Goal: Information Seeking & Learning: Learn about a topic

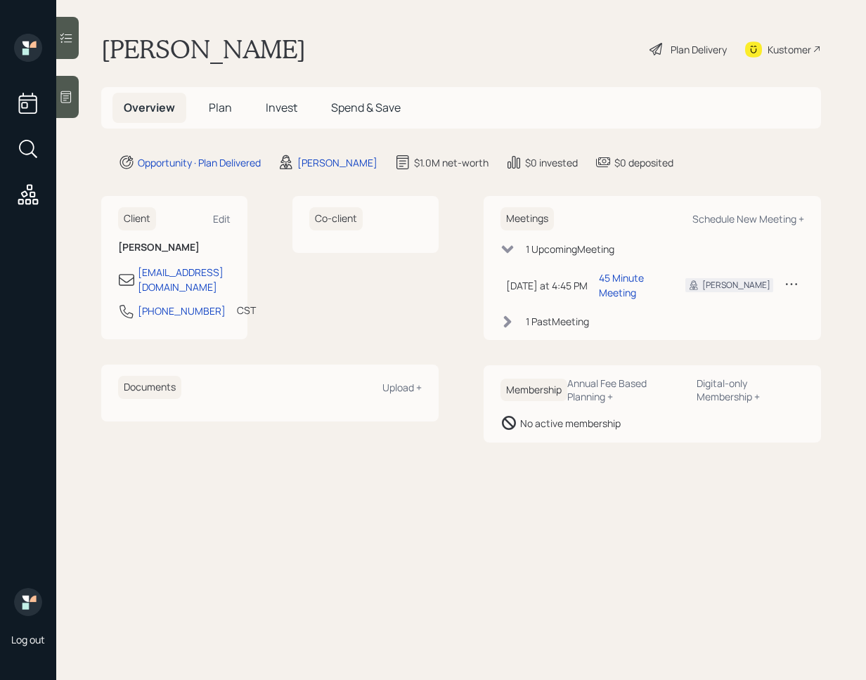
click at [68, 98] on icon at bounding box center [66, 97] width 14 height 14
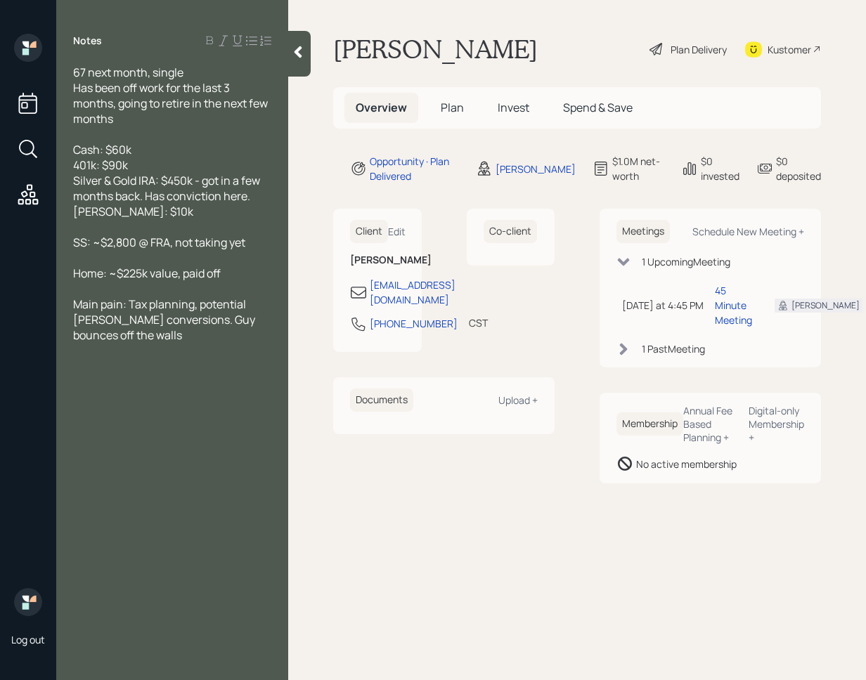
click at [300, 62] on div at bounding box center [299, 54] width 22 height 46
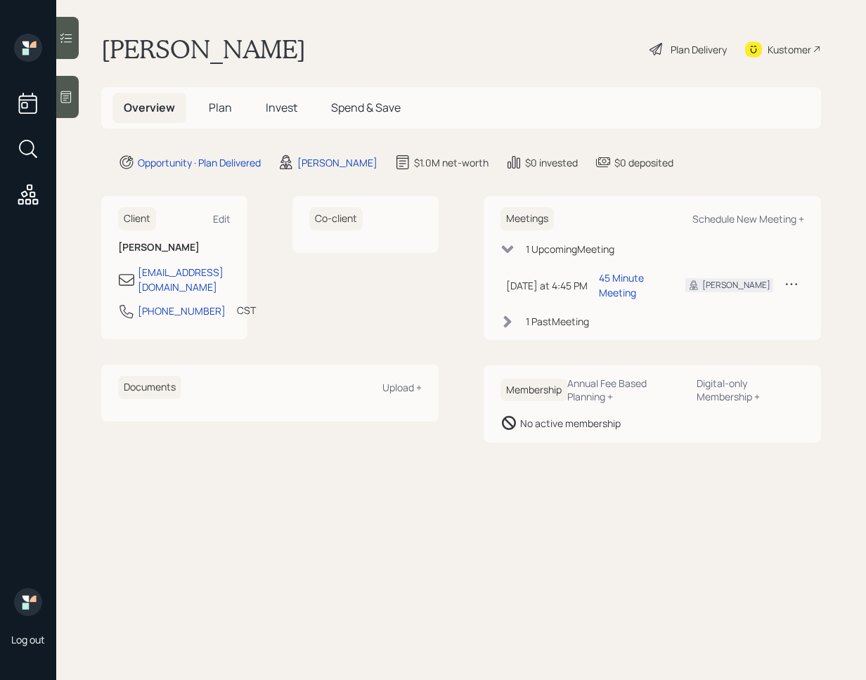
click at [789, 46] on div "Kustomer" at bounding box center [790, 49] width 44 height 15
click at [287, 117] on h5 "Invest" at bounding box center [281, 108] width 54 height 30
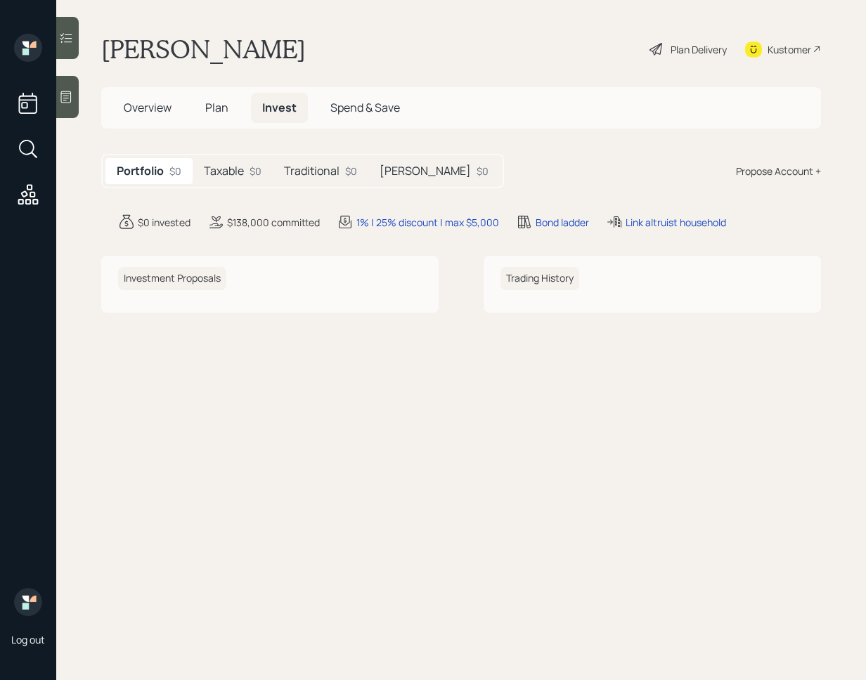
click at [363, 174] on div "Traditional $0" at bounding box center [321, 171] width 96 height 26
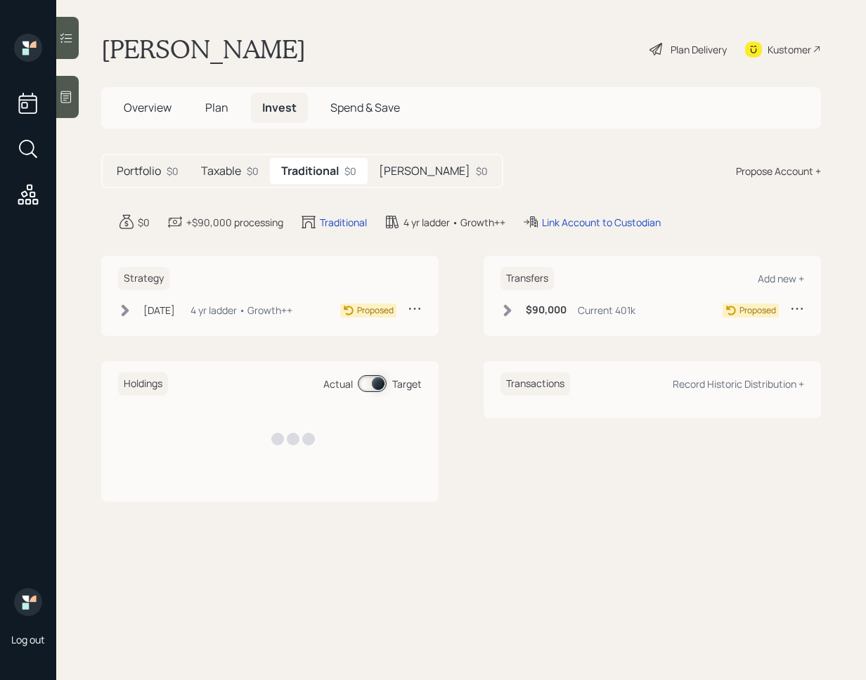
click at [295, 169] on h5 "Traditional" at bounding box center [310, 170] width 58 height 13
click at [224, 166] on h5 "Taxable" at bounding box center [221, 170] width 40 height 13
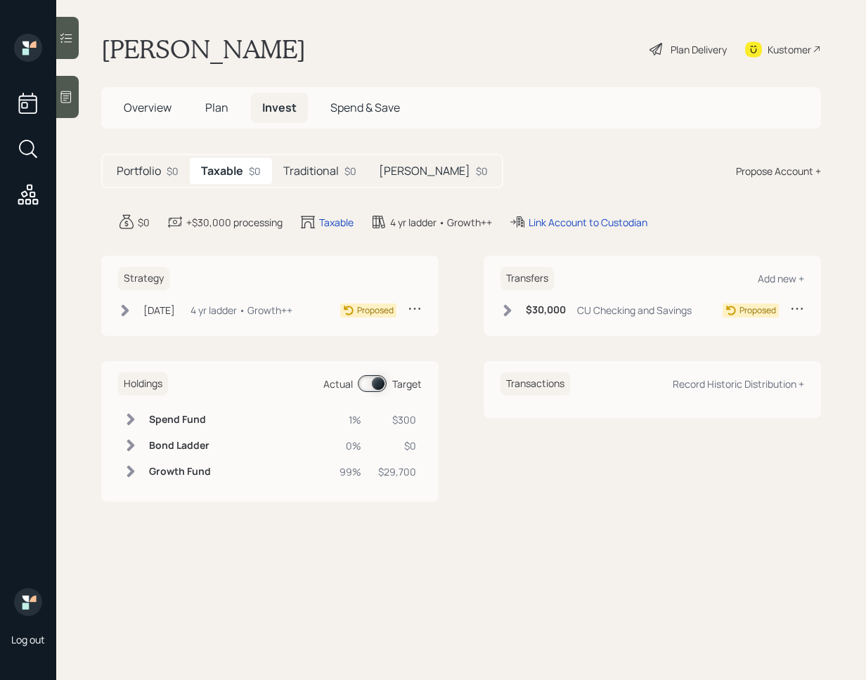
click at [382, 165] on h5 "[PERSON_NAME]" at bounding box center [424, 170] width 91 height 13
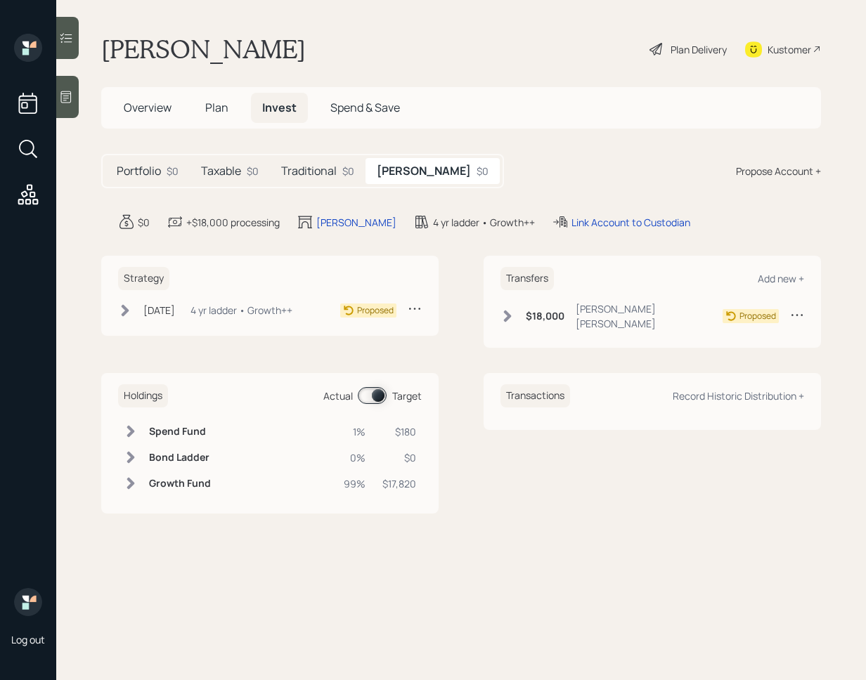
click at [316, 167] on h5 "Traditional" at bounding box center [309, 170] width 56 height 13
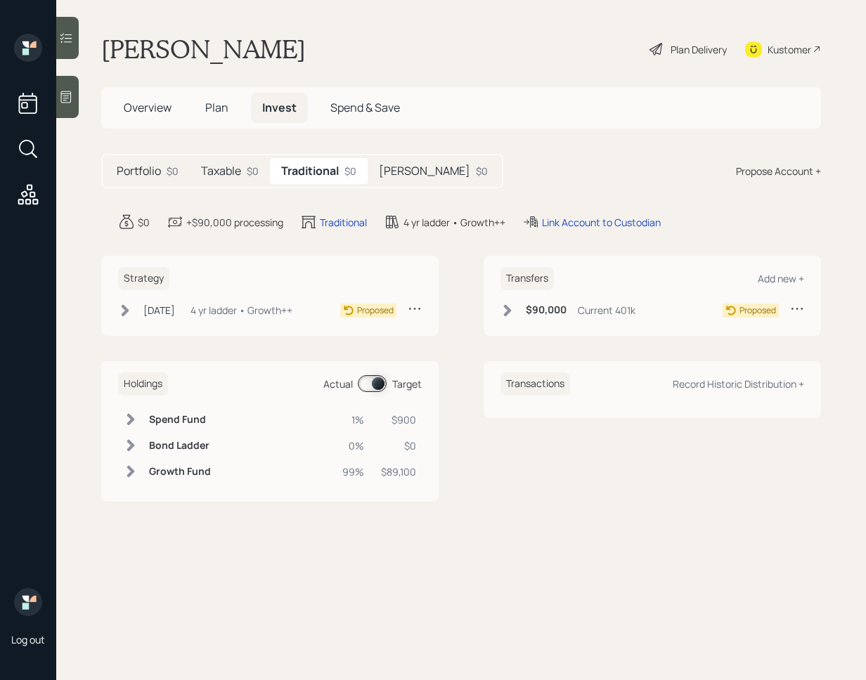
click at [240, 165] on h5 "Taxable" at bounding box center [221, 170] width 40 height 13
click at [153, 108] on span "Overview" at bounding box center [148, 107] width 48 height 15
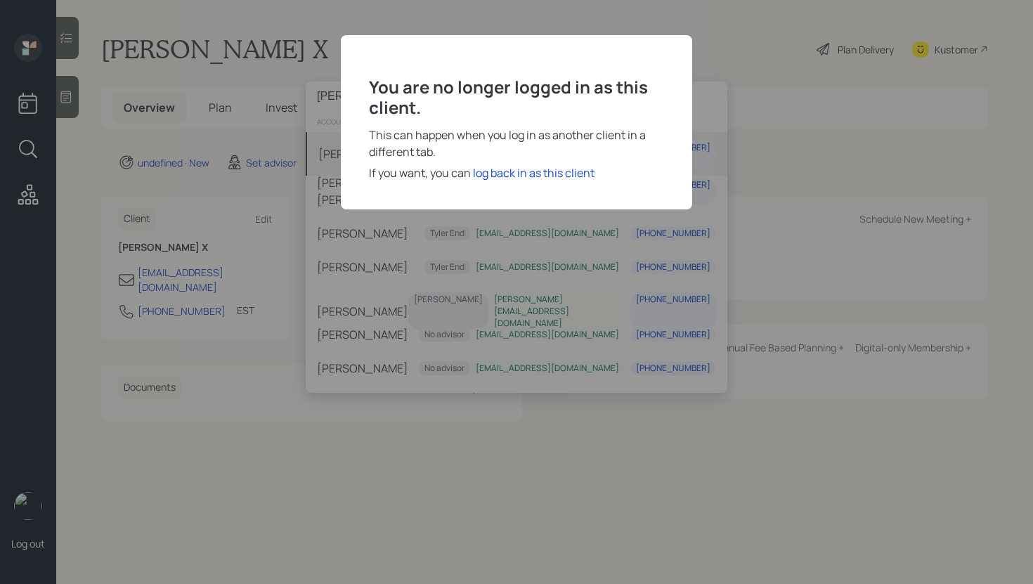
type input "armando"
